Goal: Task Accomplishment & Management: Manage account settings

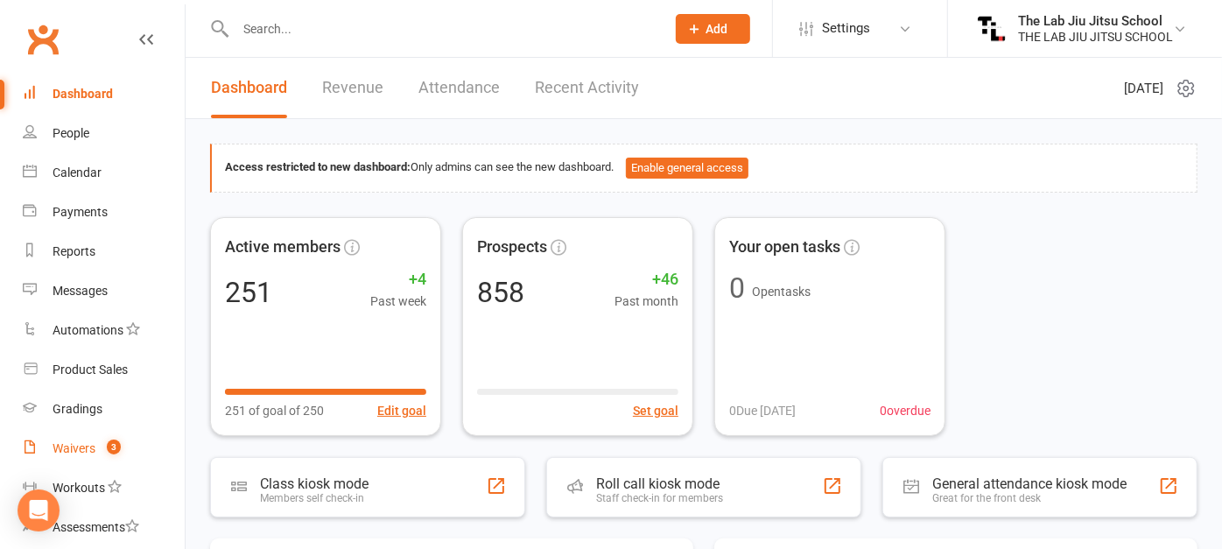
click at [70, 450] on div "Waivers" at bounding box center [74, 448] width 43 height 14
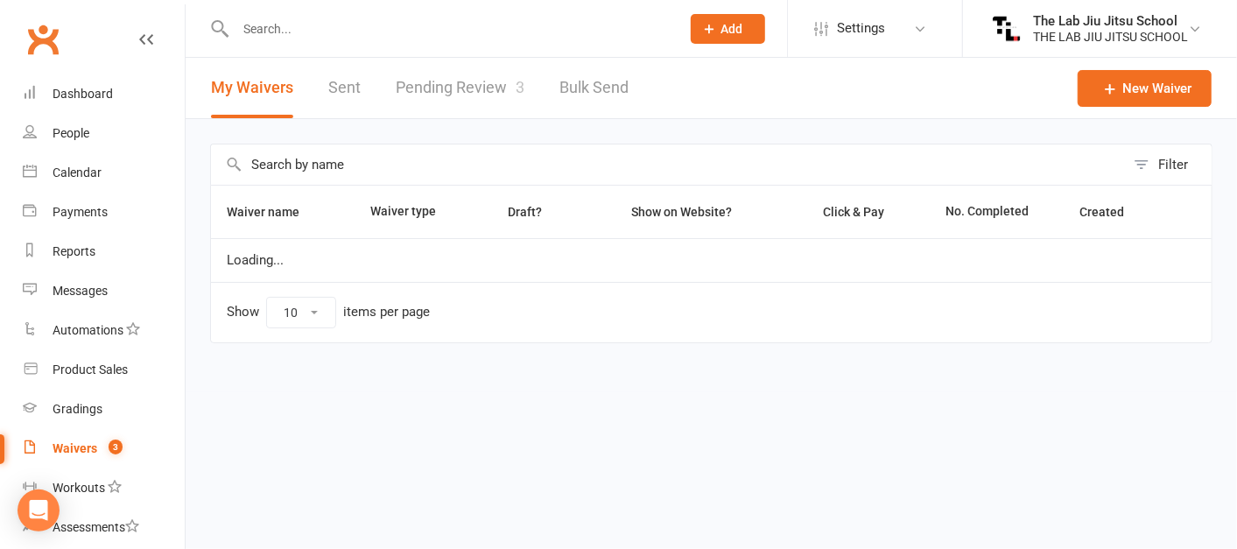
select select "50"
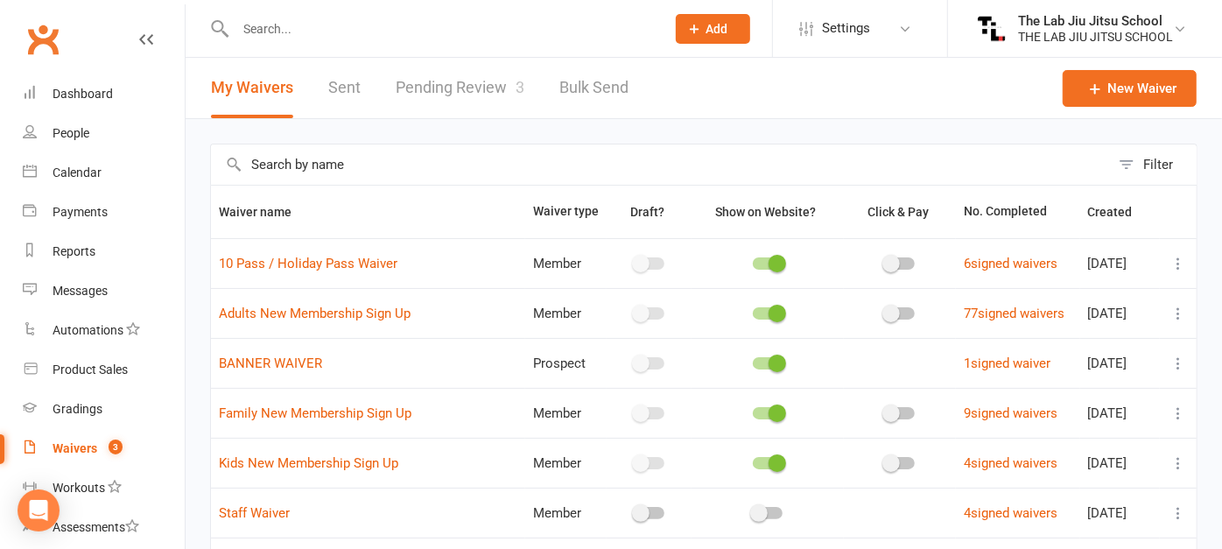
click at [448, 77] on link "Pending Review 3" at bounding box center [460, 88] width 129 height 60
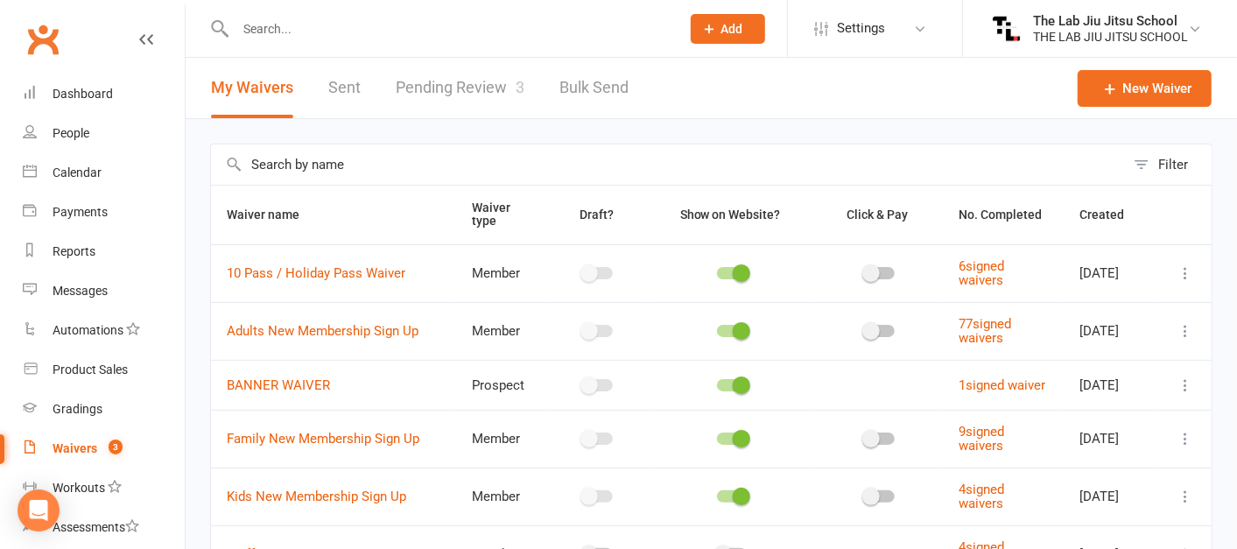
select select "25"
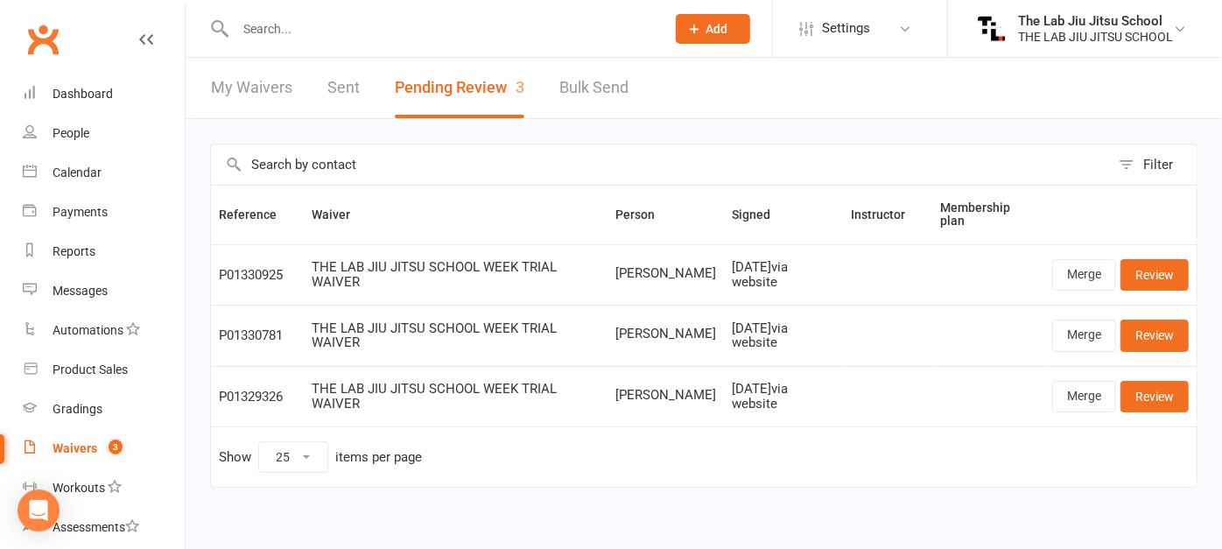
click at [388, 23] on input "text" at bounding box center [441, 29] width 423 height 25
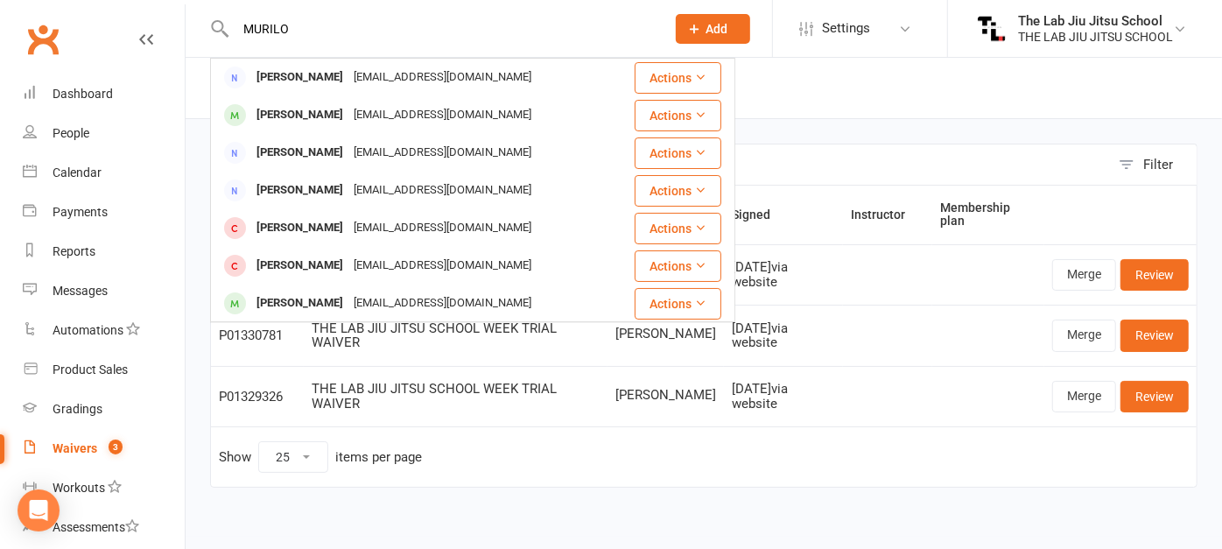
click at [382, 6] on div "MURILO Akira Murata Akiramurata@me.com Actions Arlo Murphy Hello@athmaestudio.c…" at bounding box center [431, 28] width 443 height 57
click at [402, 30] on input "MURILO" at bounding box center [441, 29] width 423 height 25
type input "M"
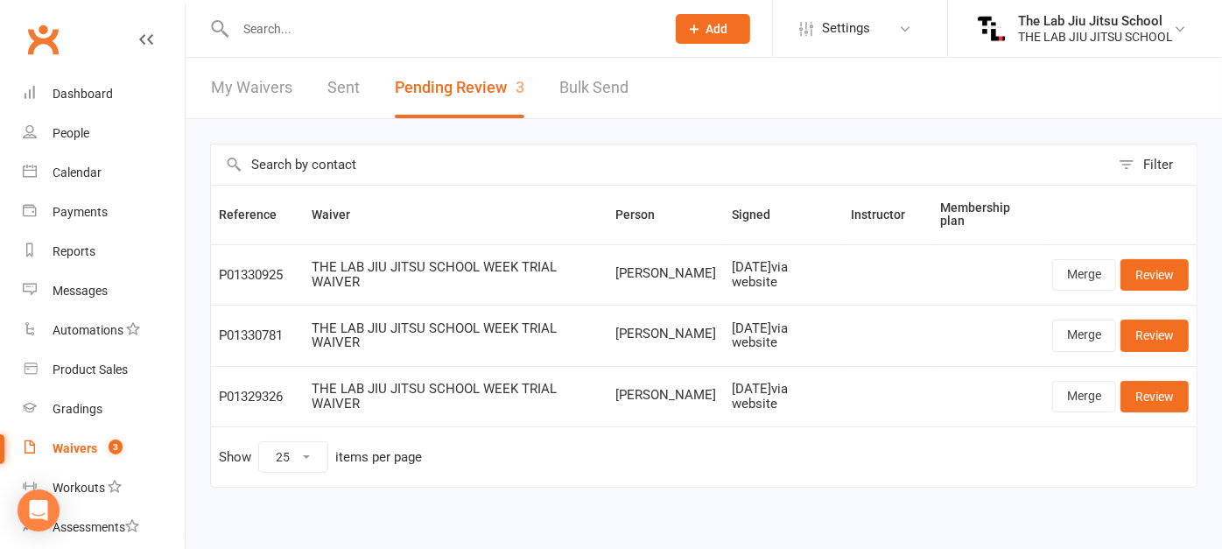
scroll to position [11, 0]
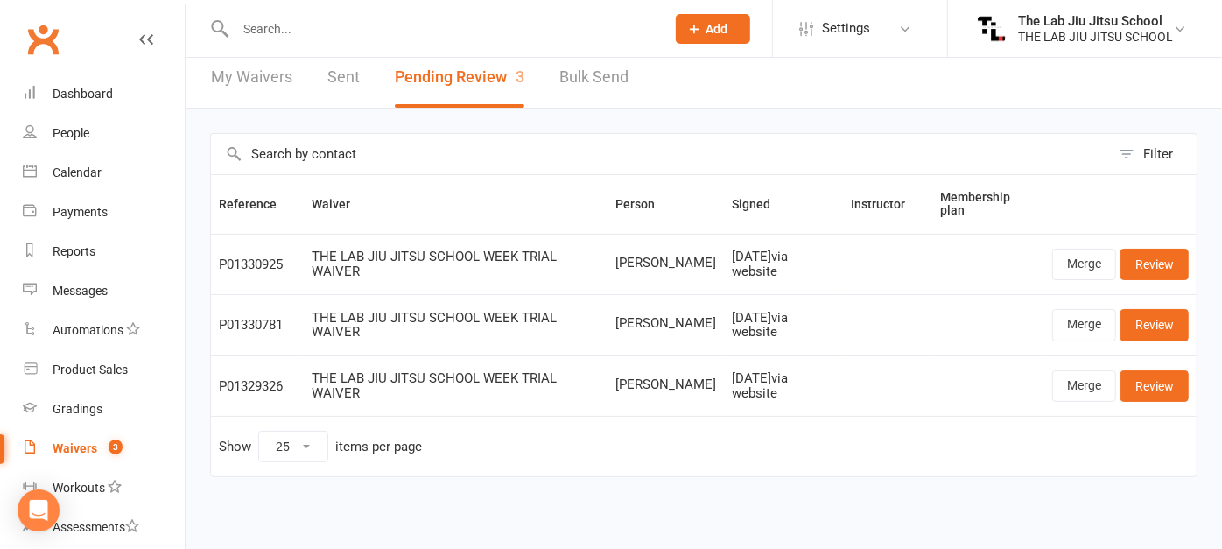
click at [71, 452] on div "Waivers" at bounding box center [75, 448] width 45 height 14
select select "50"
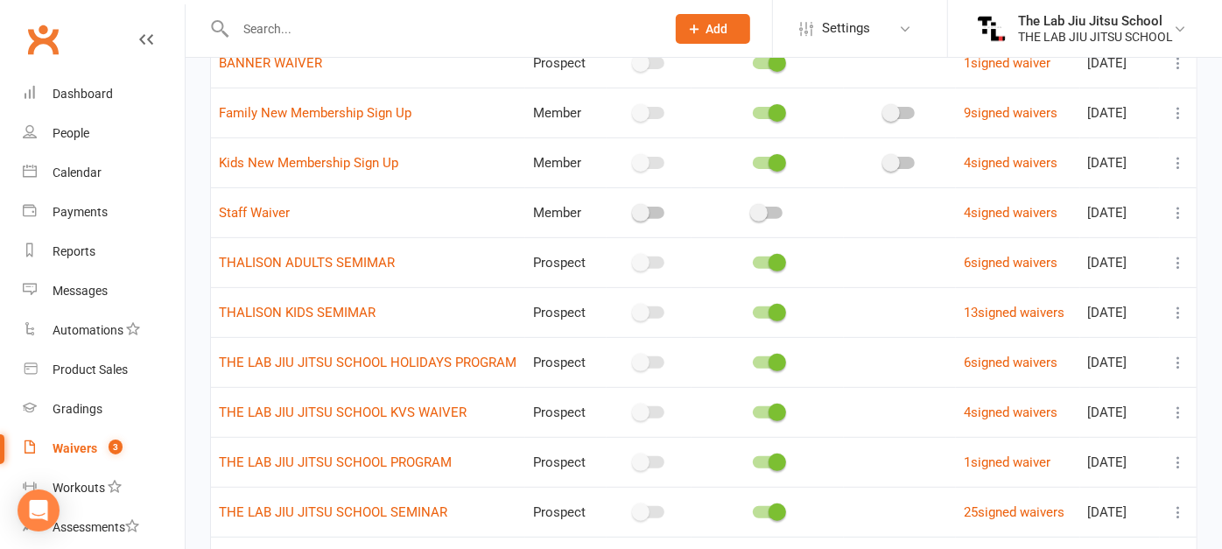
scroll to position [306, 0]
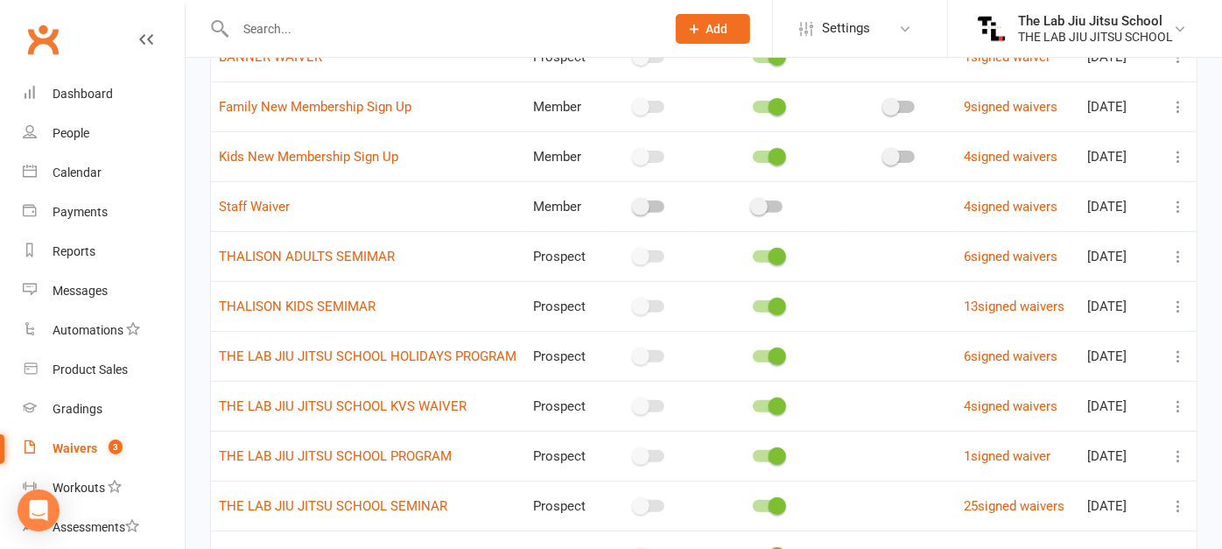
click at [1169, 265] on icon at bounding box center [1178, 257] width 18 height 18
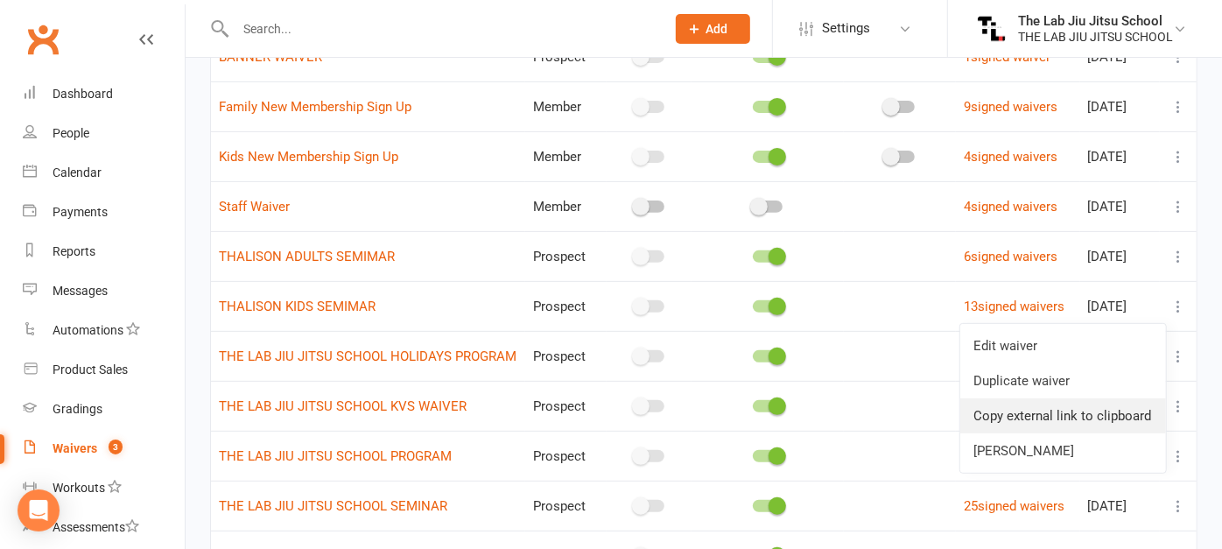
click at [1044, 422] on link "Copy external link to clipboard" at bounding box center [1063, 415] width 206 height 35
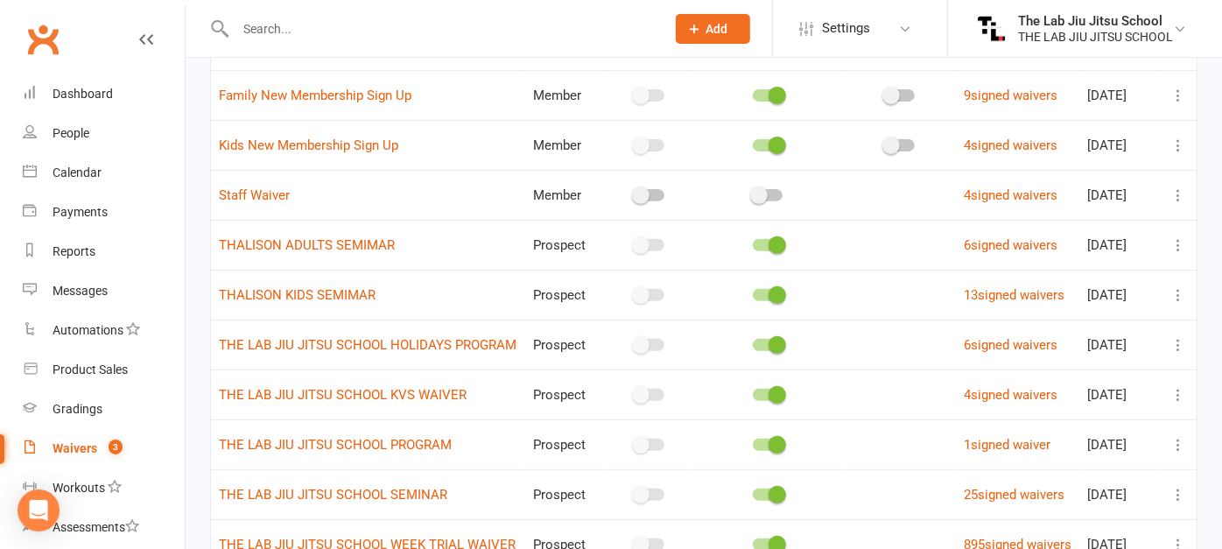
scroll to position [0, 0]
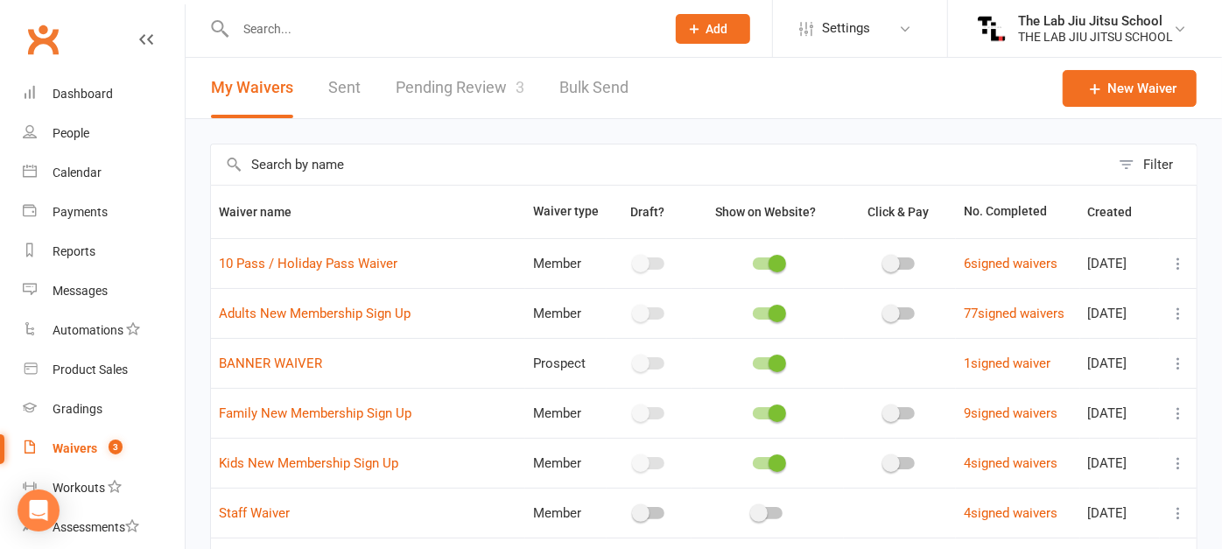
click at [440, 80] on link "Pending Review 3" at bounding box center [460, 88] width 129 height 60
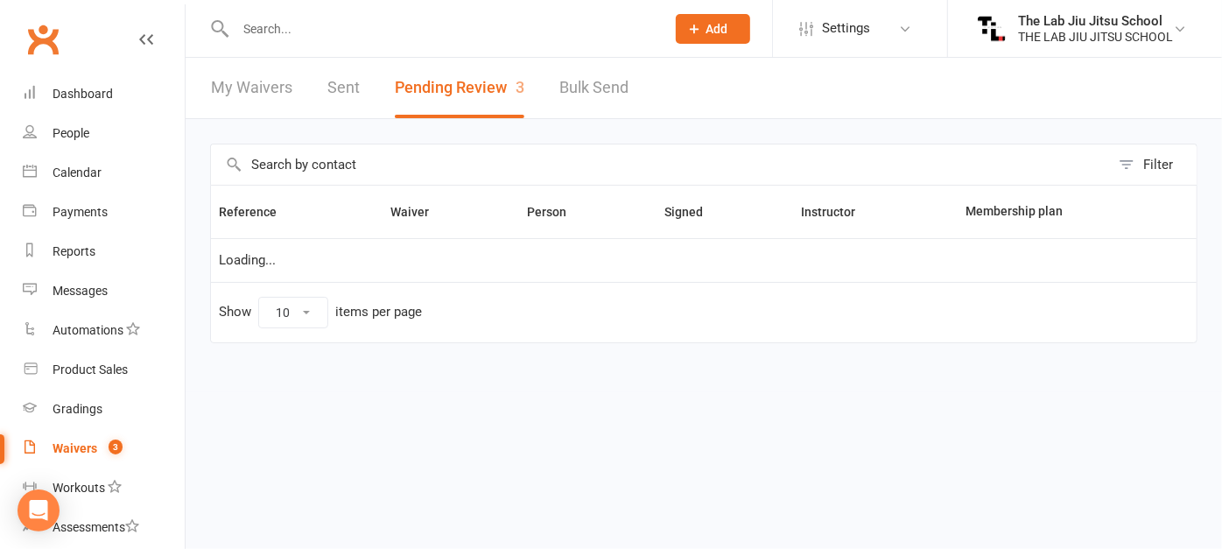
select select "25"
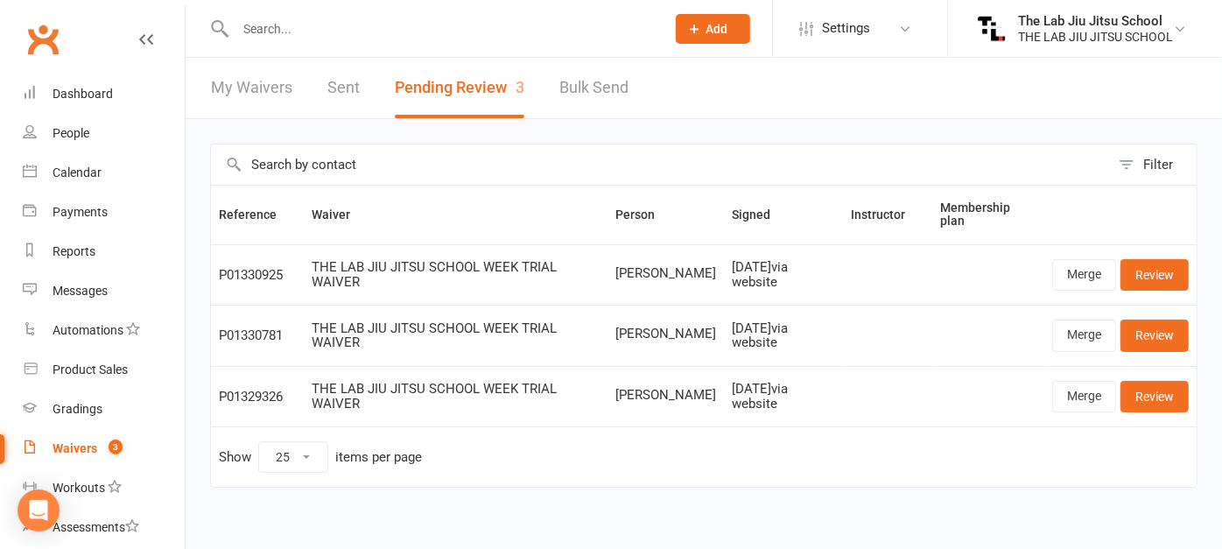
click at [74, 445] on div "Waivers" at bounding box center [75, 448] width 45 height 14
select select "50"
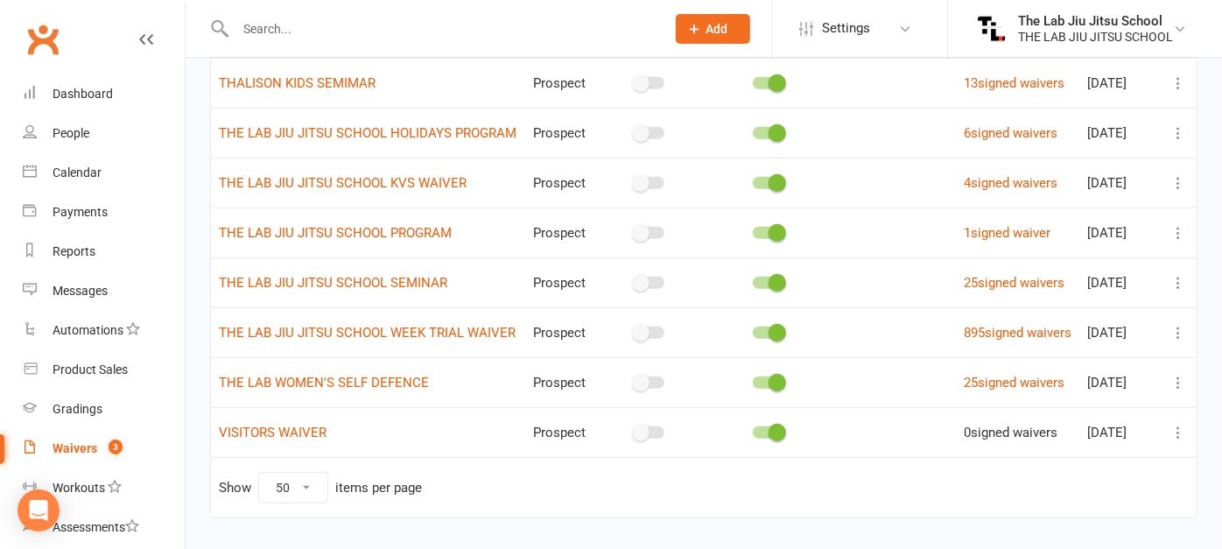
scroll to position [529, 0]
click at [297, 242] on link "THE LAB JIU JITSU SCHOOL PROGRAM" at bounding box center [335, 234] width 233 height 16
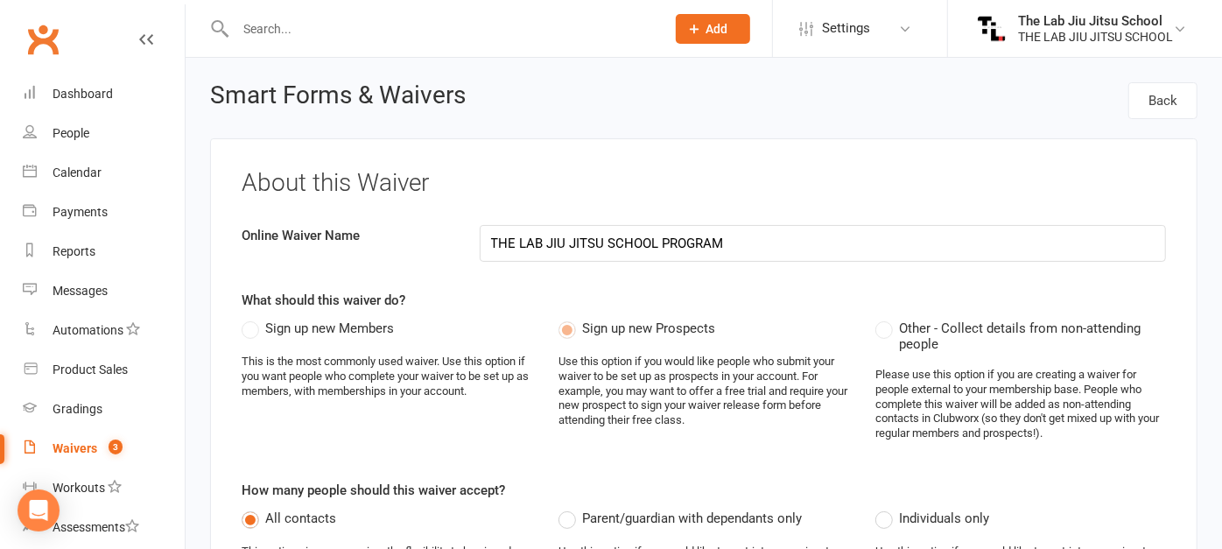
select select "applies_to_all_signees"
select select "select"
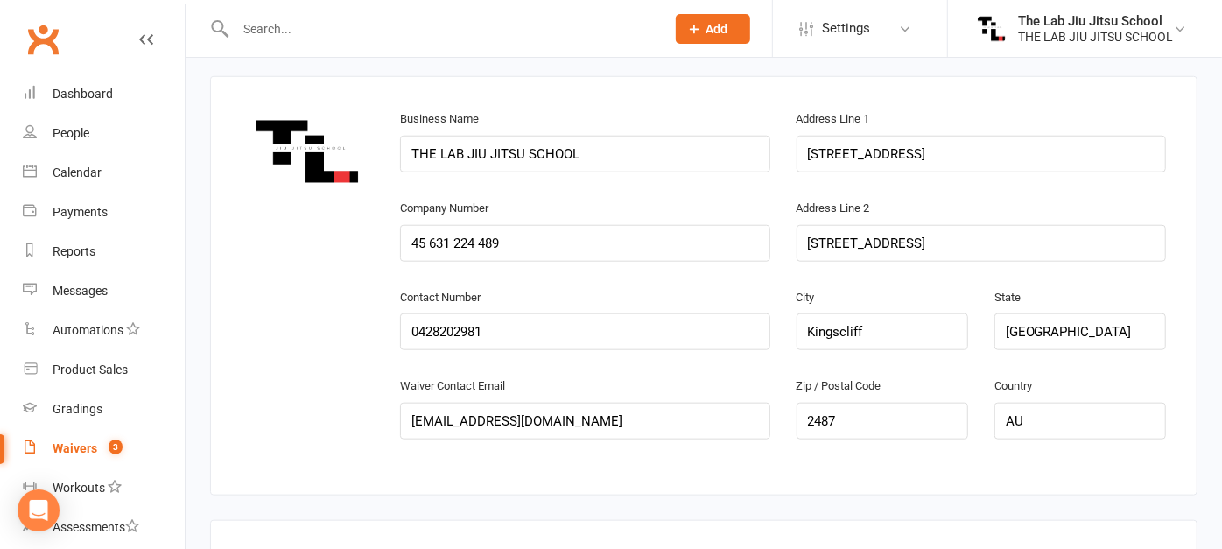
scroll to position [975, 0]
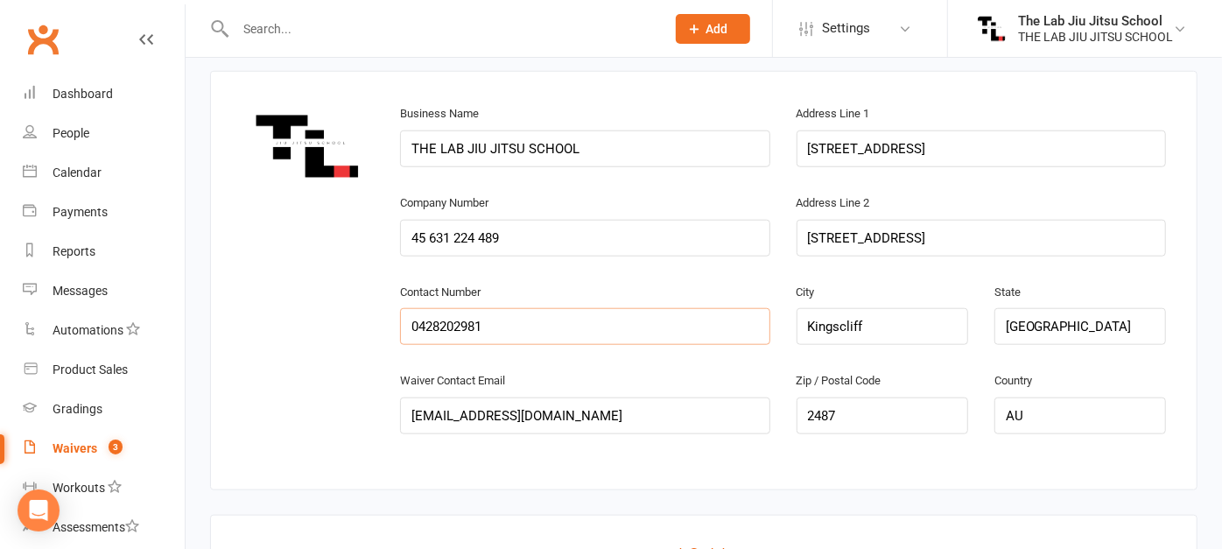
click at [503, 317] on input "0428202981" at bounding box center [585, 326] width 370 height 37
type input "0431308611"
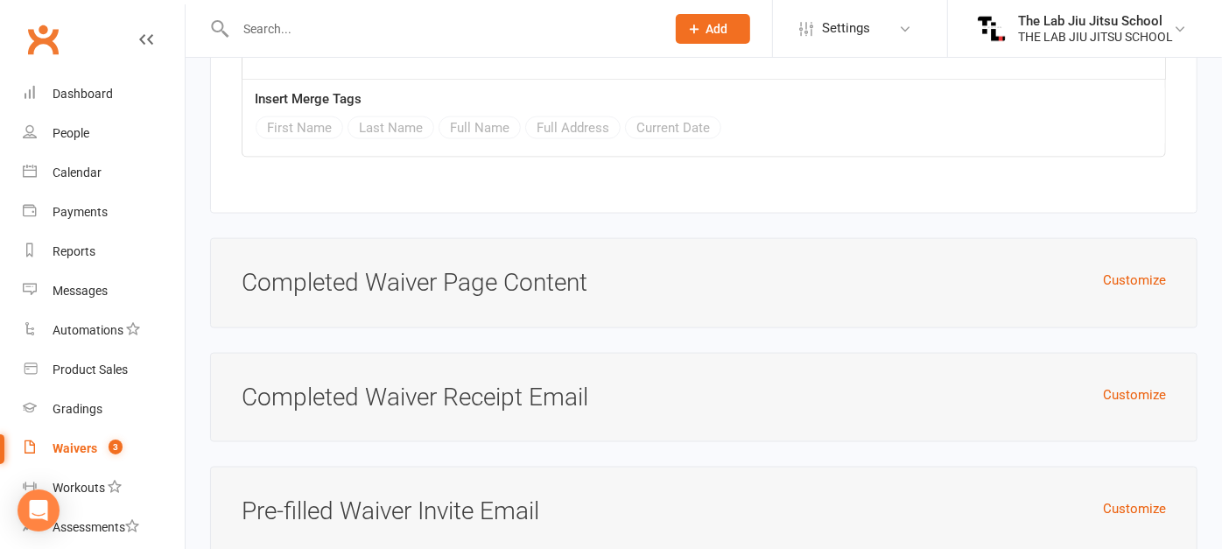
scroll to position [5604, 0]
click at [374, 271] on h3 "Completed Waiver Page Content" at bounding box center [704, 284] width 924 height 27
click at [1133, 271] on button "Customize" at bounding box center [1134, 281] width 63 height 21
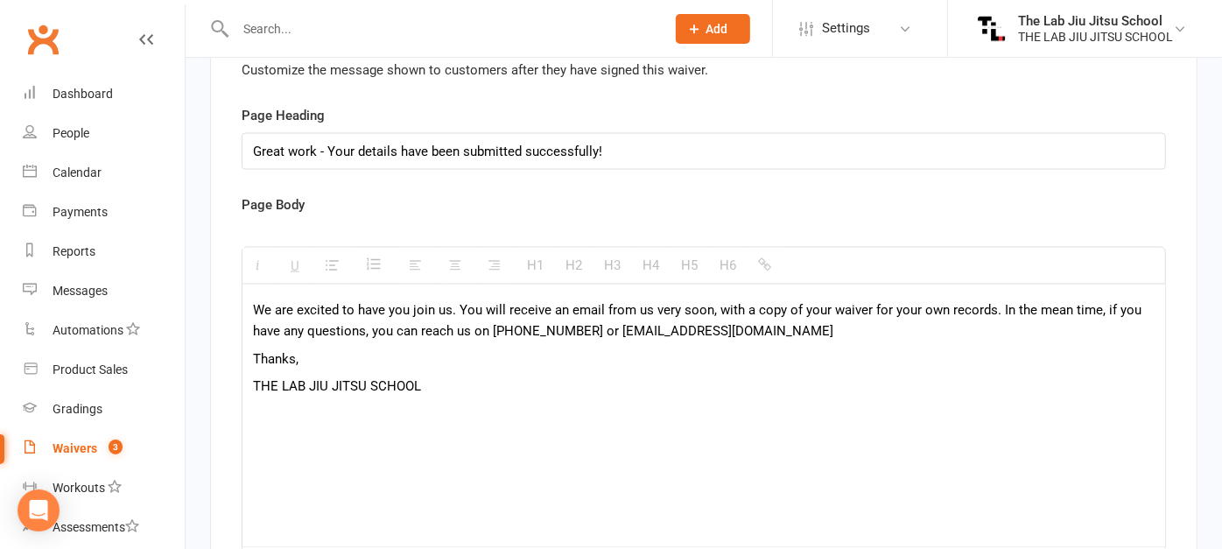
scroll to position [0, 0]
click at [561, 299] on p "We are excited to have you join us. You will receive an email from us very soon…" at bounding box center [704, 320] width 902 height 42
drag, startPoint x: 561, startPoint y: 298, endPoint x: 486, endPoint y: 299, distance: 75.3
click at [486, 299] on p "We are excited to have you join us. You will receive an email from us very soon…" at bounding box center [704, 320] width 902 height 42
copy p "0431308611"
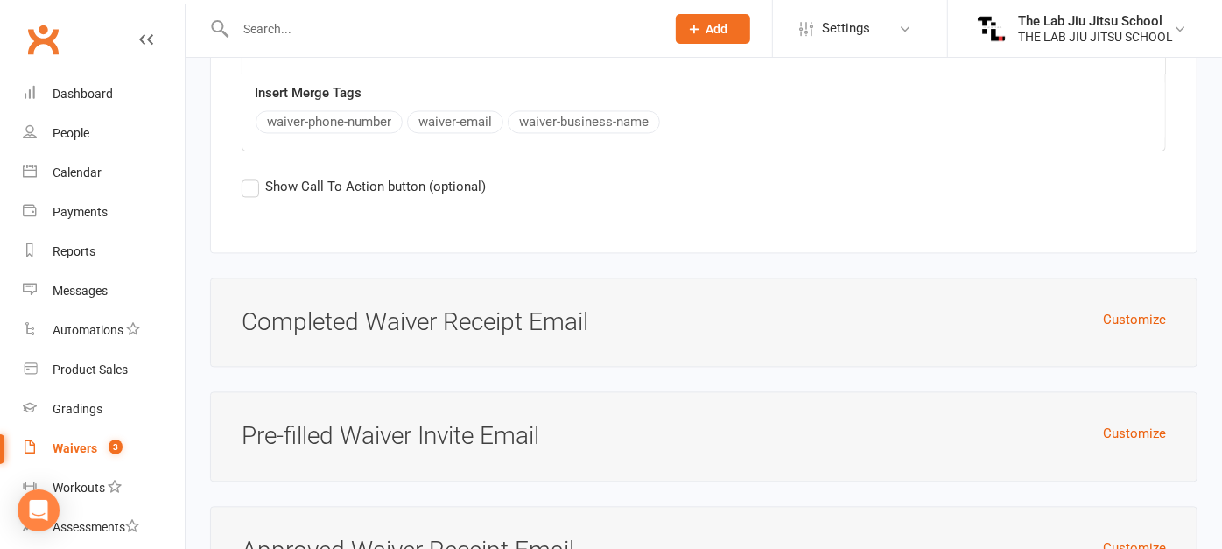
scroll to position [6332, 0]
click at [1144, 308] on button "Customize" at bounding box center [1134, 318] width 63 height 21
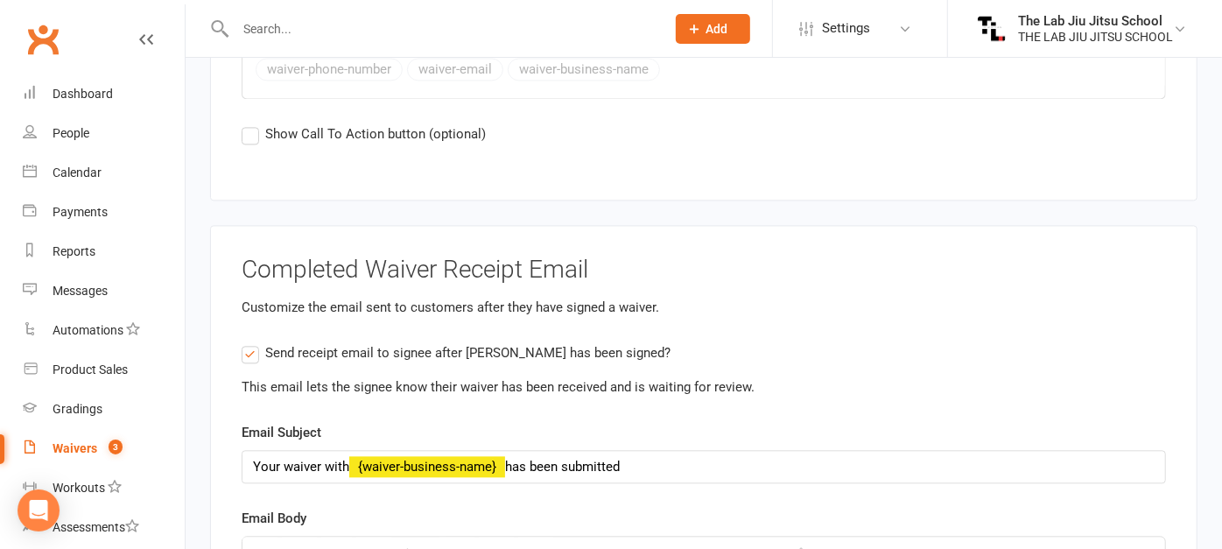
scroll to position [6388, 0]
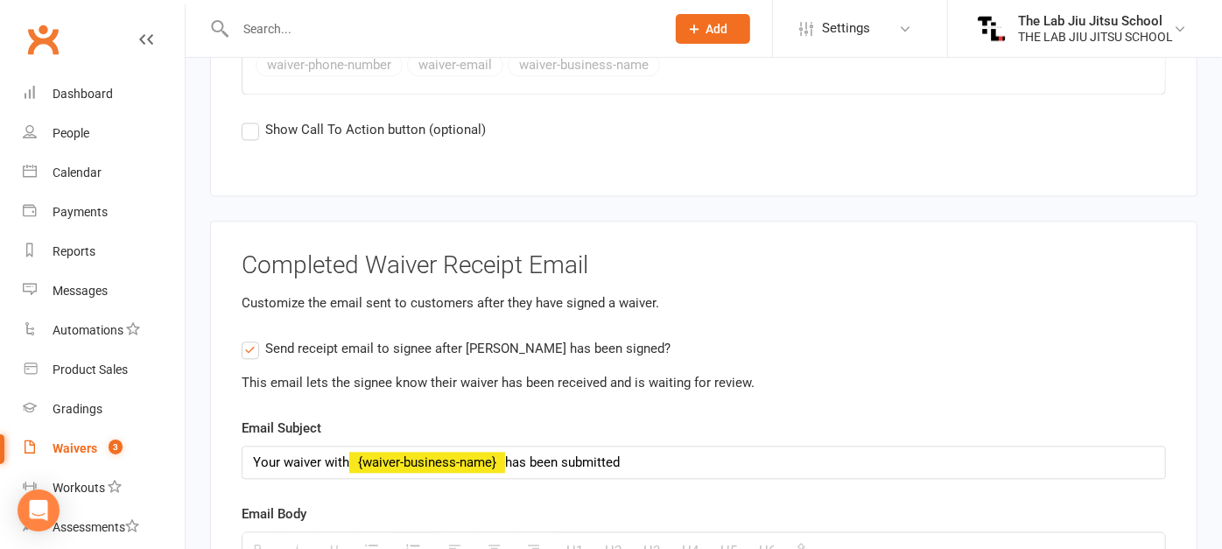
click at [254, 119] on label "Show Call To Action button (optional)" at bounding box center [364, 129] width 244 height 21
click at [253, 119] on input "Show Call To Action button (optional)" at bounding box center [247, 119] width 11 height 0
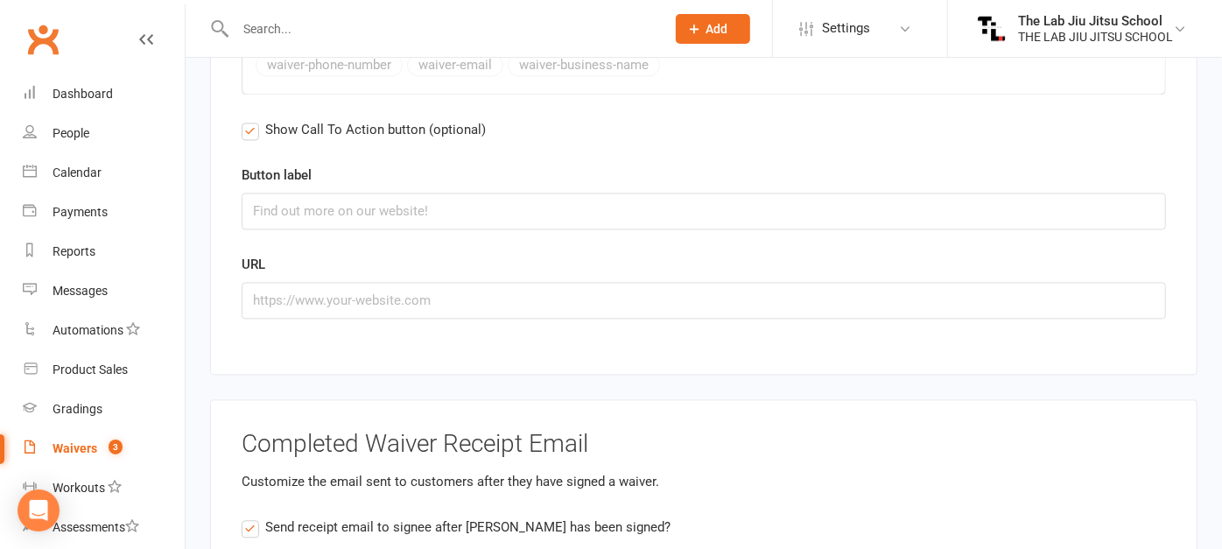
click at [249, 119] on label "Show Call To Action button (optional)" at bounding box center [364, 129] width 244 height 21
click at [249, 119] on input "Show Call To Action button (optional)" at bounding box center [247, 119] width 11 height 0
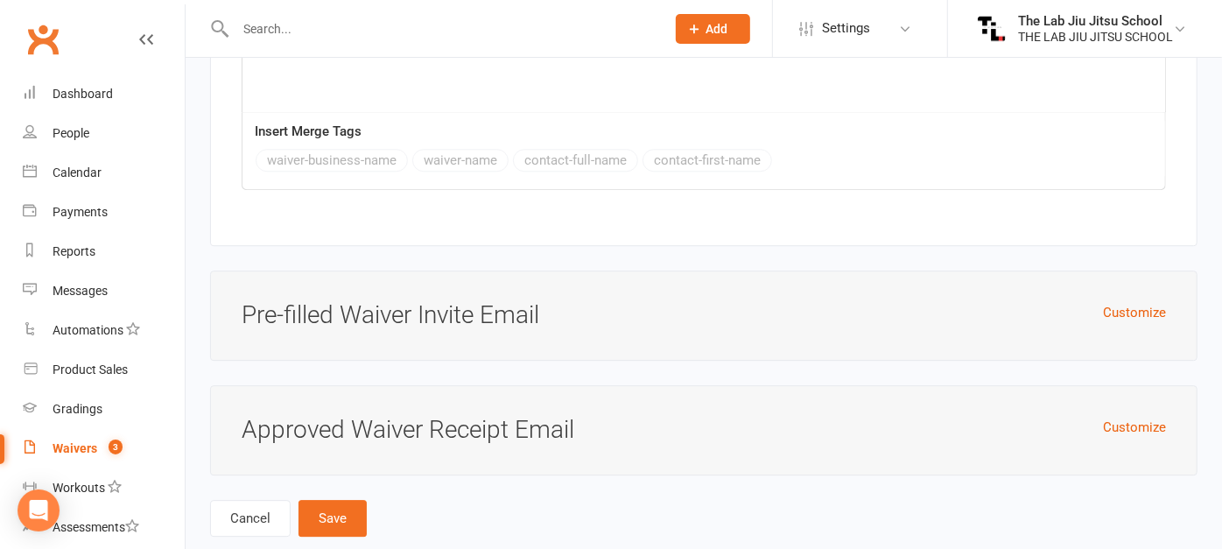
scroll to position [7109, 0]
click at [1146, 300] on button "Customize" at bounding box center [1134, 310] width 63 height 21
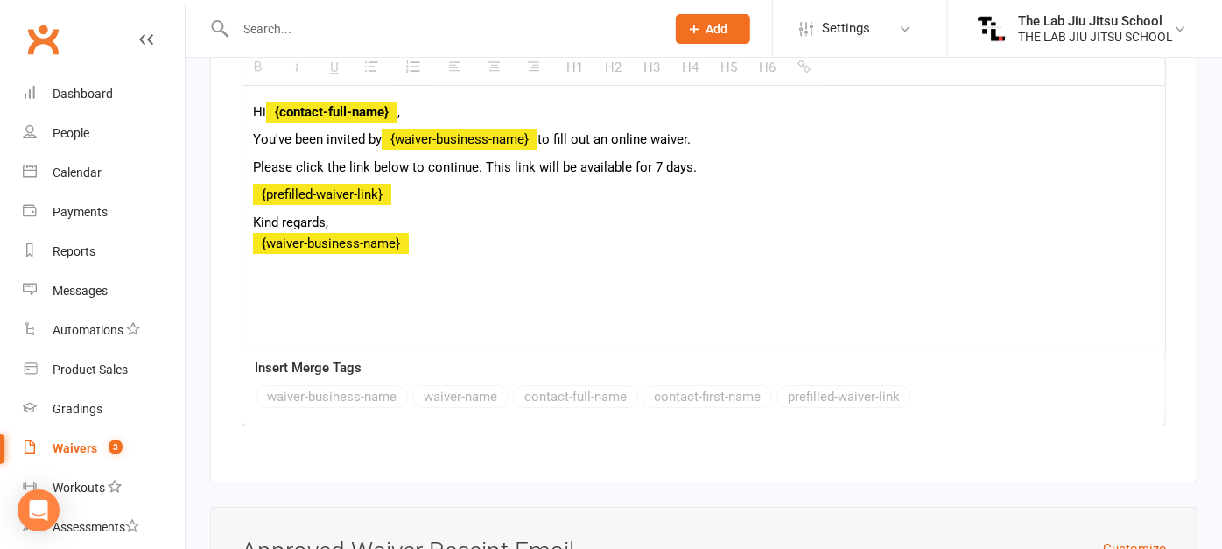
scroll to position [7704, 0]
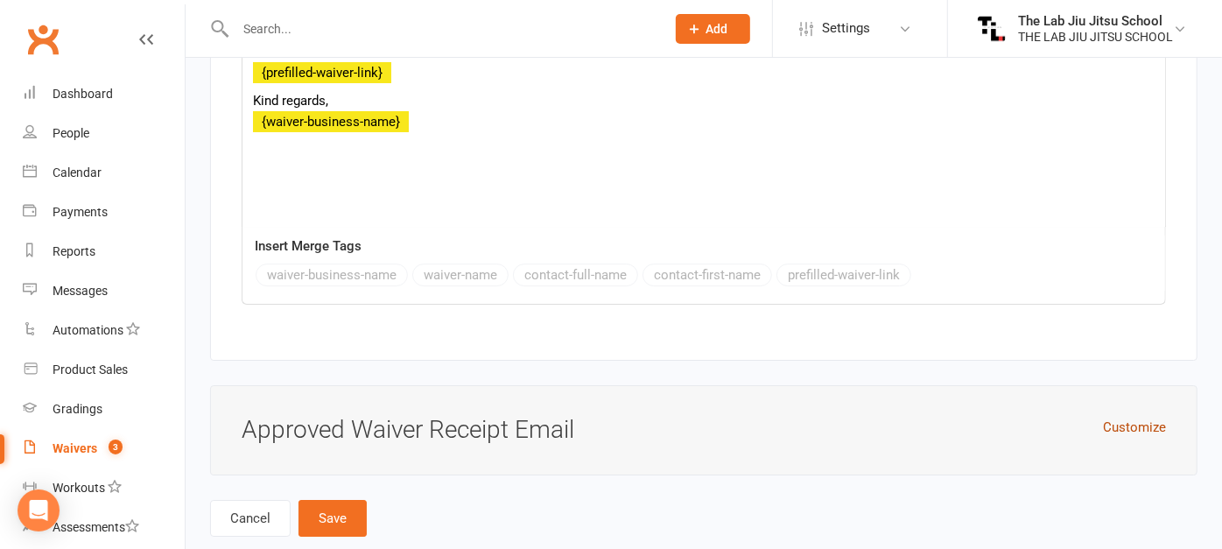
click at [1132, 417] on button "Customize" at bounding box center [1134, 427] width 63 height 21
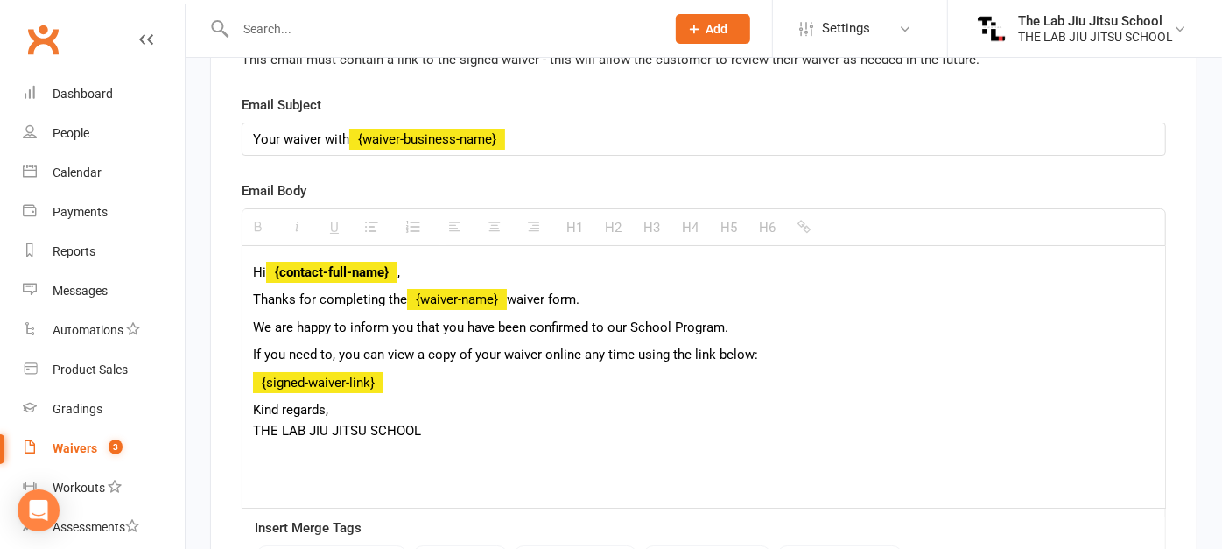
scroll to position [8300, 0]
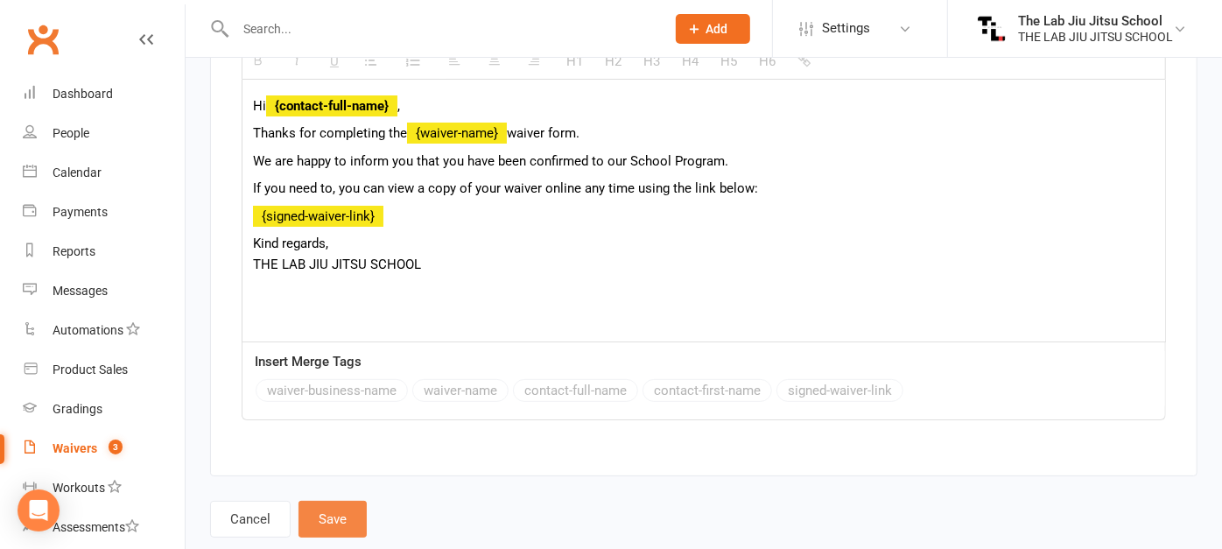
click at [333, 501] on button "Save" at bounding box center [332, 519] width 68 height 37
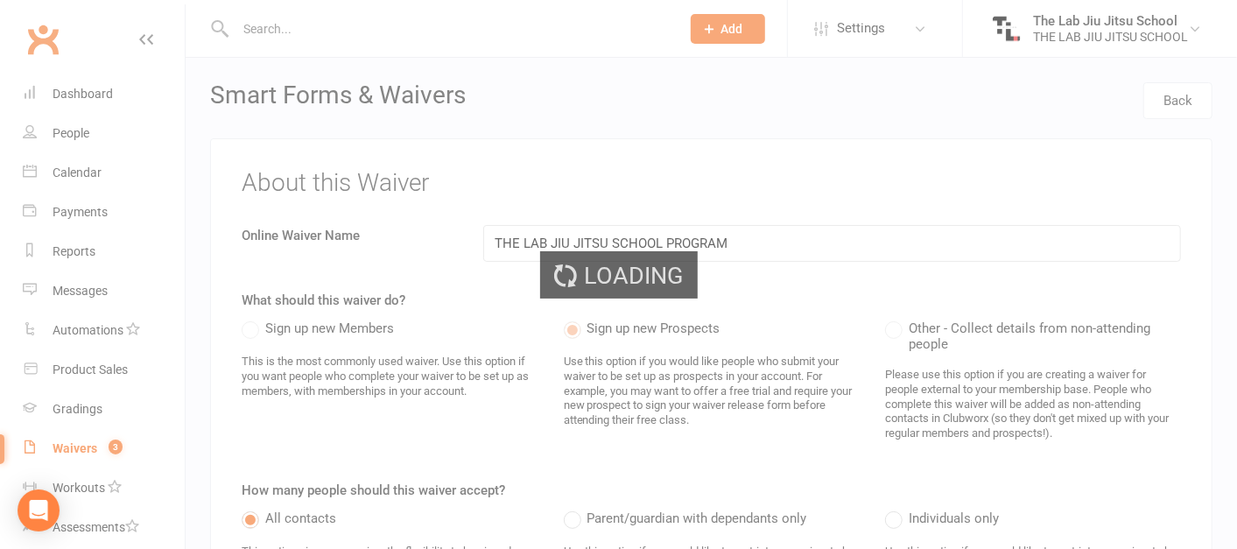
select select "50"
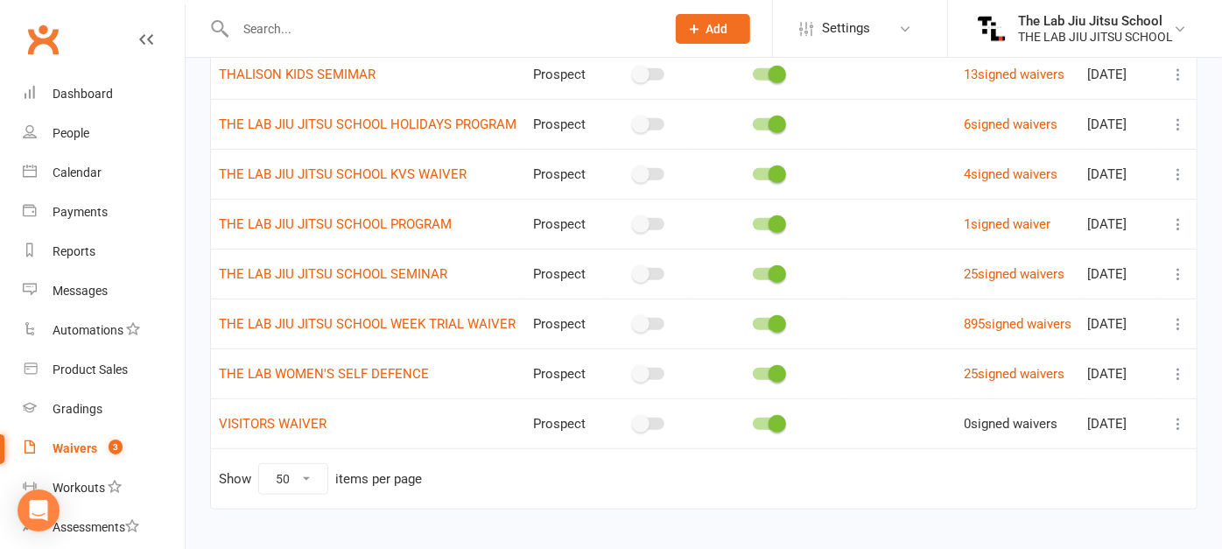
scroll to position [540, 0]
click at [1169, 231] on icon at bounding box center [1178, 223] width 18 height 18
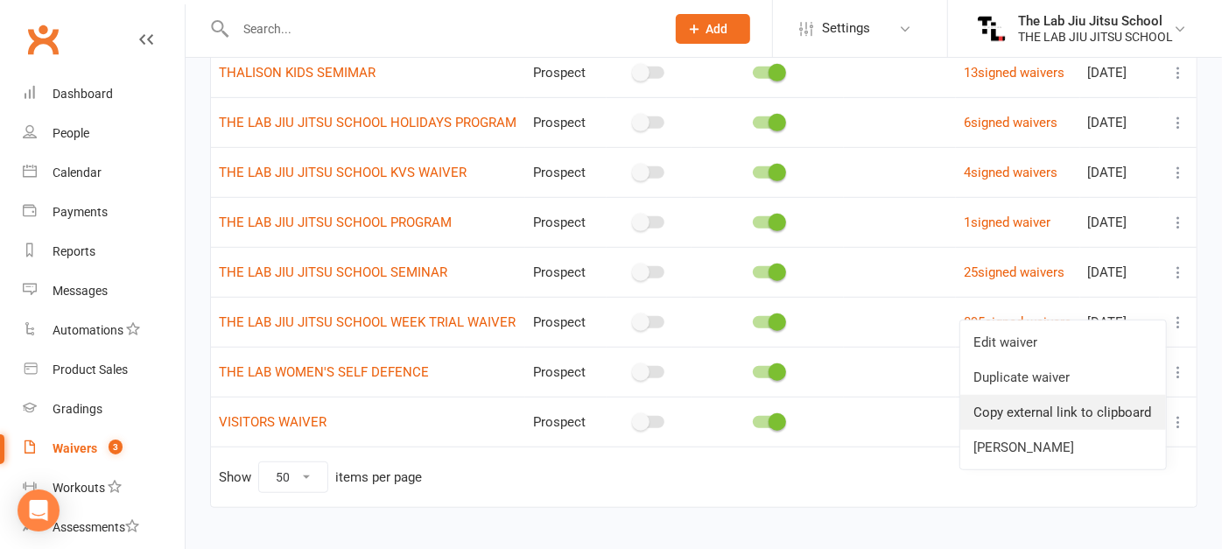
click at [1036, 411] on link "Copy external link to clipboard" at bounding box center [1063, 412] width 206 height 35
